Goal: Navigation & Orientation: Find specific page/section

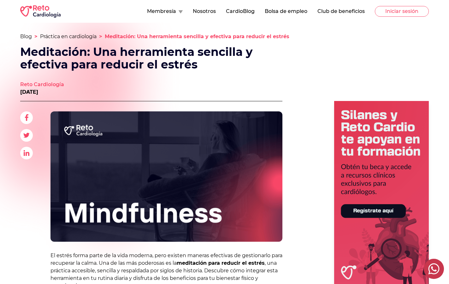
scroll to position [351, 0]
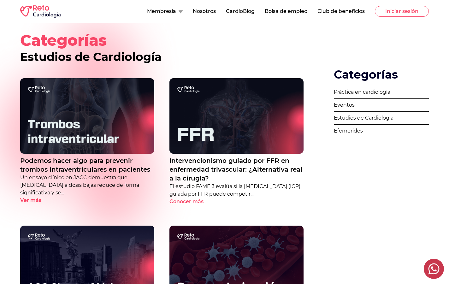
scroll to position [389, 0]
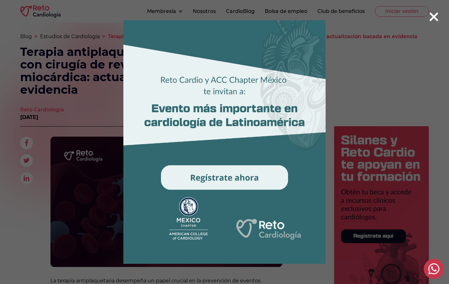
scroll to position [1071, 0]
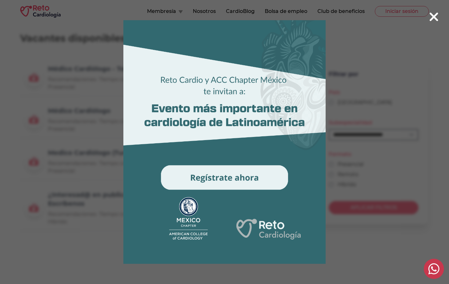
scroll to position [138, 0]
